Goal: Task Accomplishment & Management: Use online tool/utility

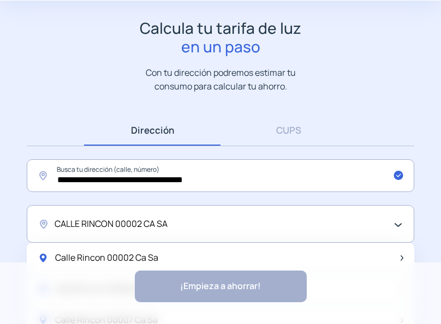
scroll to position [135, 0]
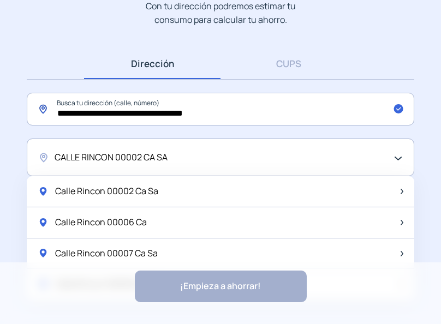
click at [281, 100] on input "**********" at bounding box center [220, 109] width 387 height 33
click at [291, 66] on link "CUPS" at bounding box center [288, 63] width 136 height 31
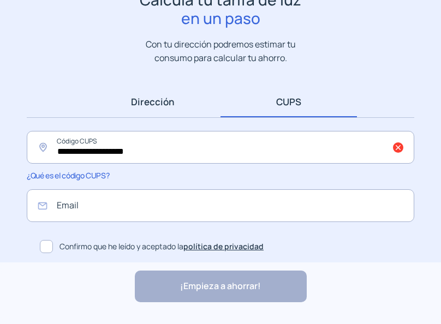
click at [173, 107] on link "Dirección" at bounding box center [152, 101] width 136 height 31
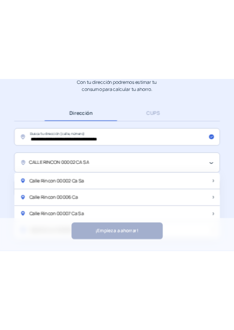
scroll to position [0, 0]
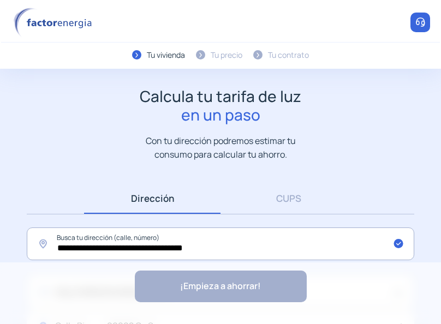
click at [29, 106] on div "Calcula tu tarifa de luz en un paso Con tu dirección podremos estimar tu consum…" at bounding box center [220, 124] width 419 height 74
click at [140, 194] on link "Dirección" at bounding box center [152, 198] width 136 height 31
click at [213, 209] on link "Dirección" at bounding box center [152, 198] width 136 height 31
click at [230, 201] on link "CUPS" at bounding box center [288, 198] width 136 height 31
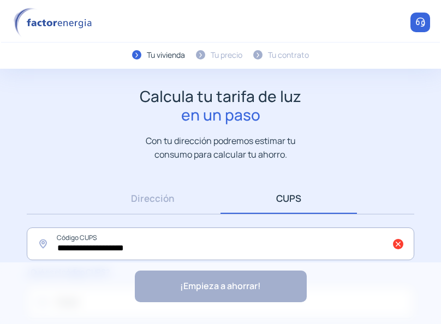
click at [169, 214] on div "Buscar dirección Dirección Introducir CUPS CUPS" at bounding box center [220, 199] width 387 height 32
click at [174, 198] on link "Dirección" at bounding box center [152, 198] width 136 height 31
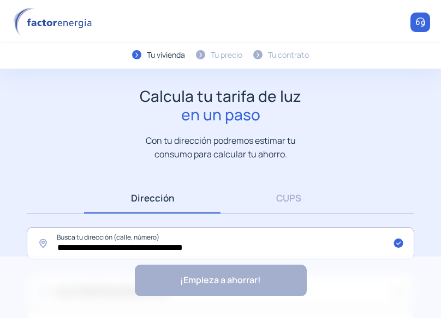
click at [13, 173] on app-search-direction-cups "**********" at bounding box center [220, 272] width 441 height 371
click at [37, 142] on div "Calcula tu tarifa de luz en un paso Con tu dirección podremos estimar tu consum…" at bounding box center [220, 124] width 419 height 74
click at [342, 26] on header "Tu vivienda Tu precio Tu contrato Te ayudamos" at bounding box center [220, 34] width 441 height 69
